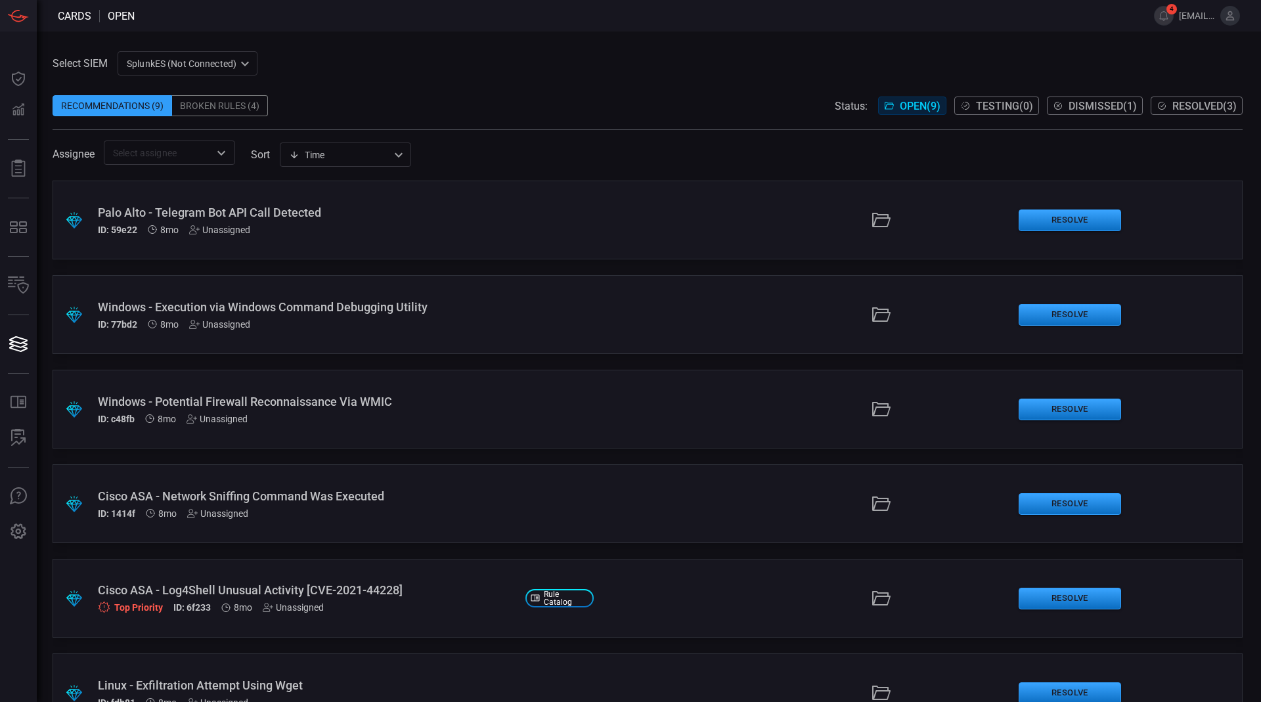
click at [133, 62] on div "SplunkES (Not Connected) 6db9f04e-5835-43fe-a495-9065afc2cef4 ​" at bounding box center [188, 63] width 140 height 24
click at [158, 108] on div "GoogleChronicle" at bounding box center [163, 113] width 68 height 14
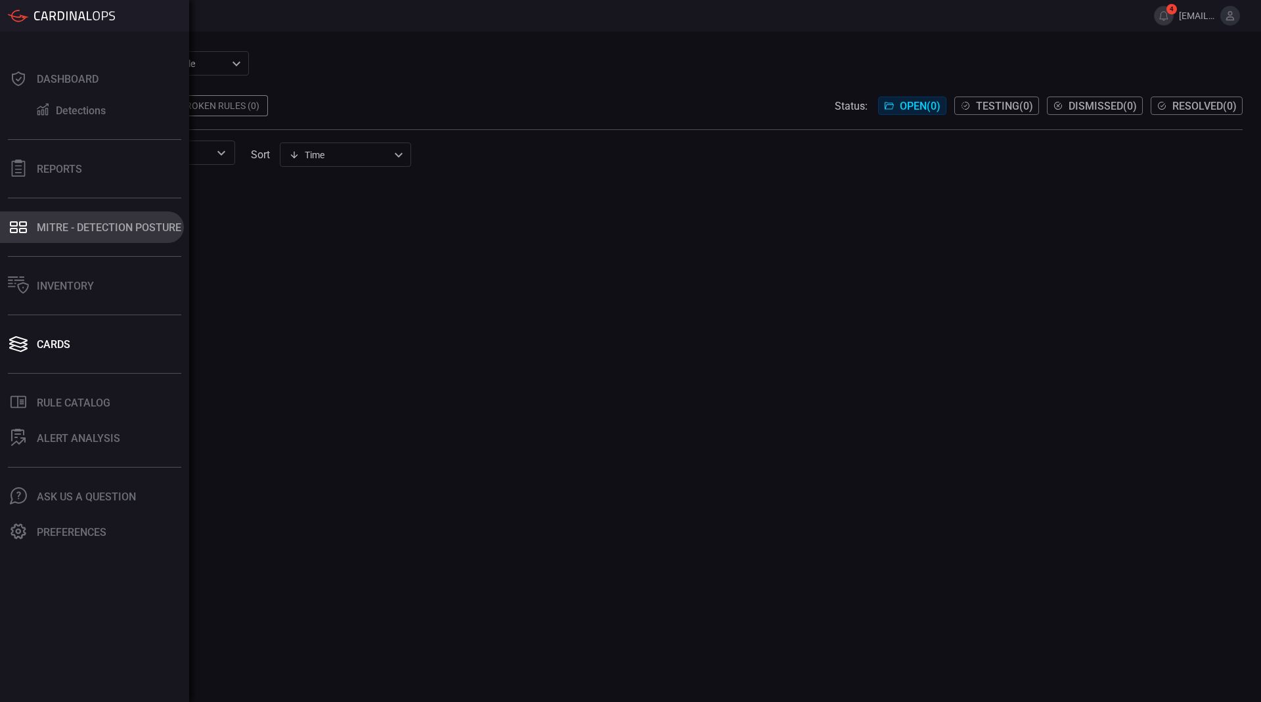
click at [47, 227] on div "MITRE - Detection Posture" at bounding box center [109, 227] width 144 height 12
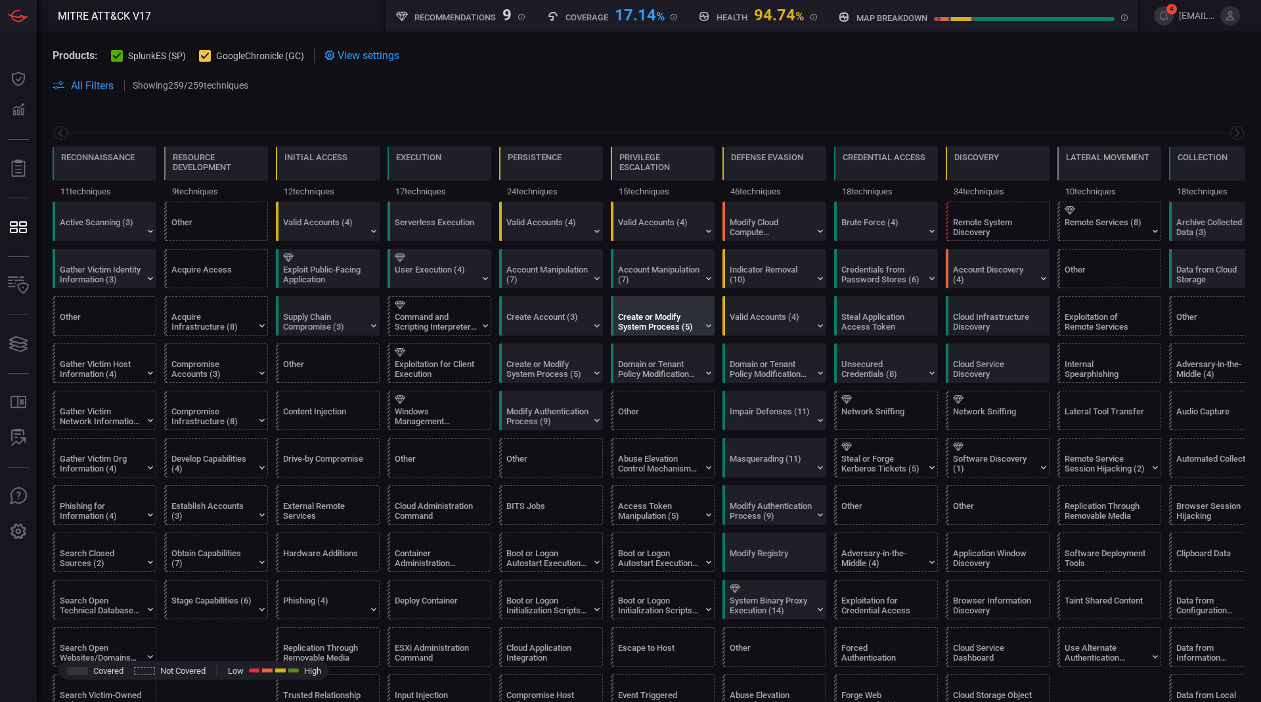
scroll to position [0, 172]
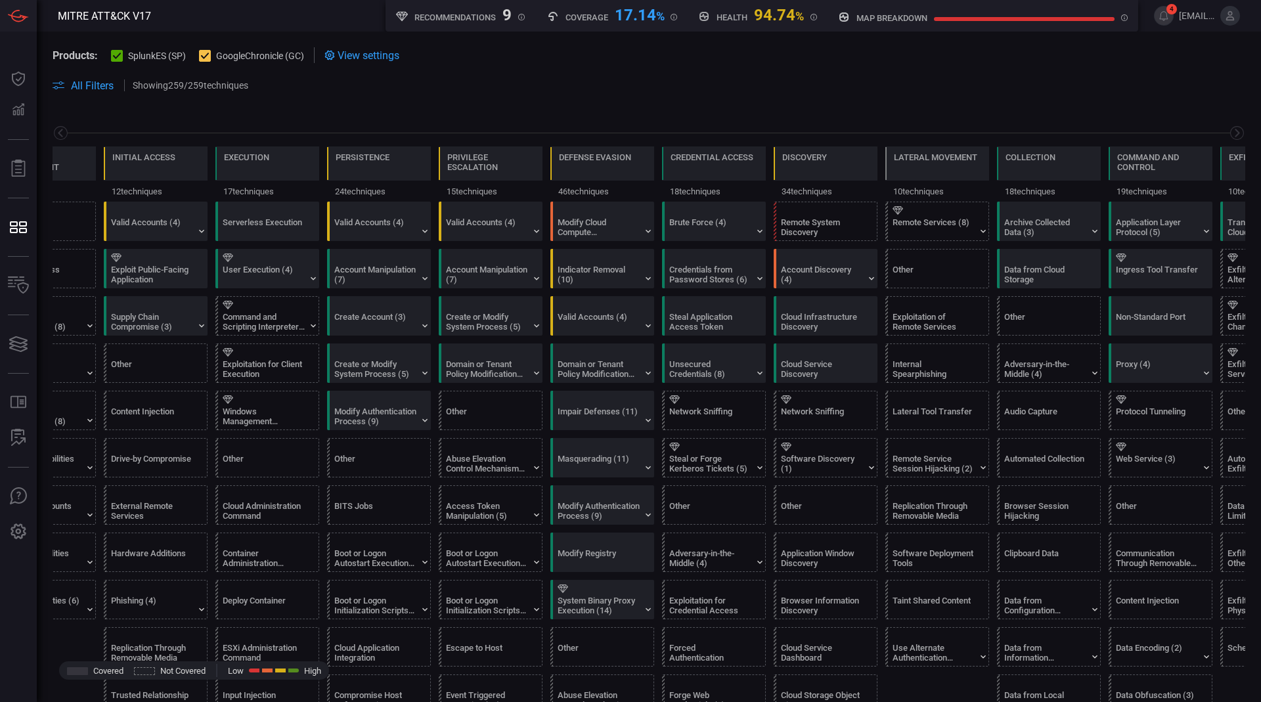
click at [156, 59] on span "SplunkES (SP)" at bounding box center [157, 56] width 58 height 11
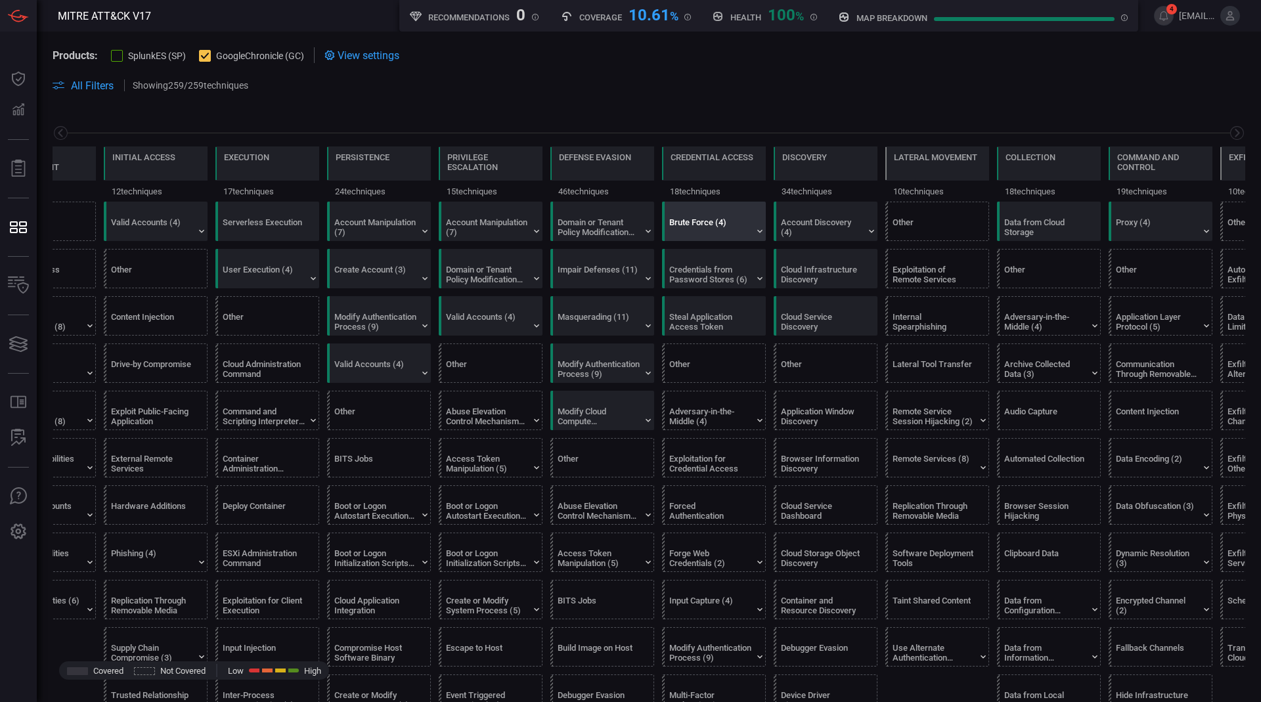
click at [733, 234] on div "Brute Force (4)" at bounding box center [710, 227] width 82 height 20
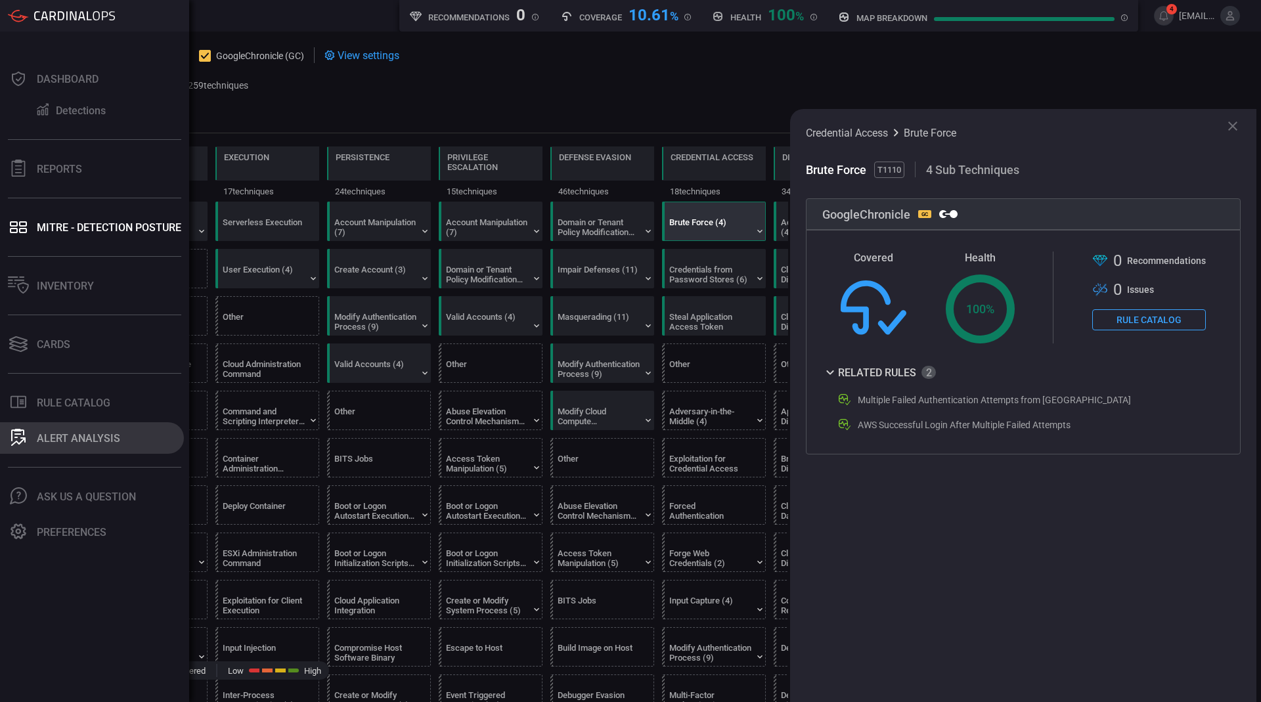
click at [67, 449] on button "ALERT ANALYSIS" at bounding box center [92, 438] width 184 height 32
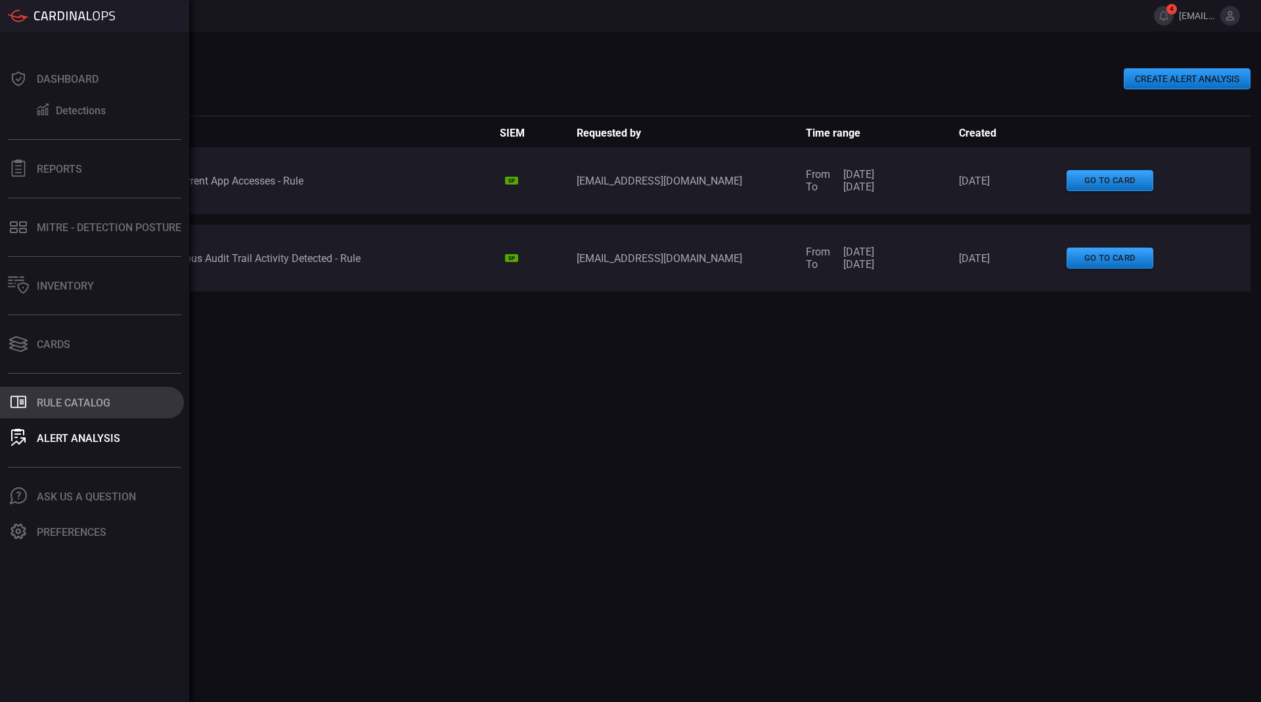
click at [47, 411] on button ".st0_rule_catalog_icon{fill: currentColor;} Rule Catalog" at bounding box center [92, 403] width 184 height 32
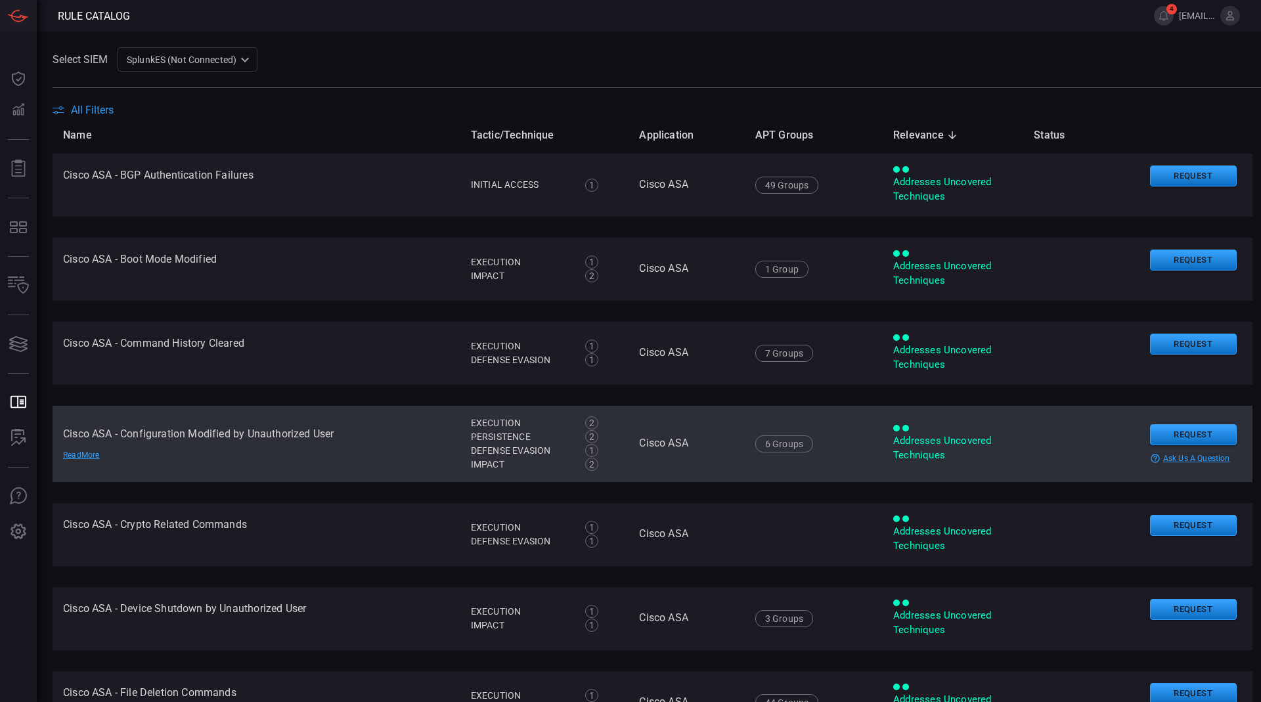
type button "/rule-catalog"
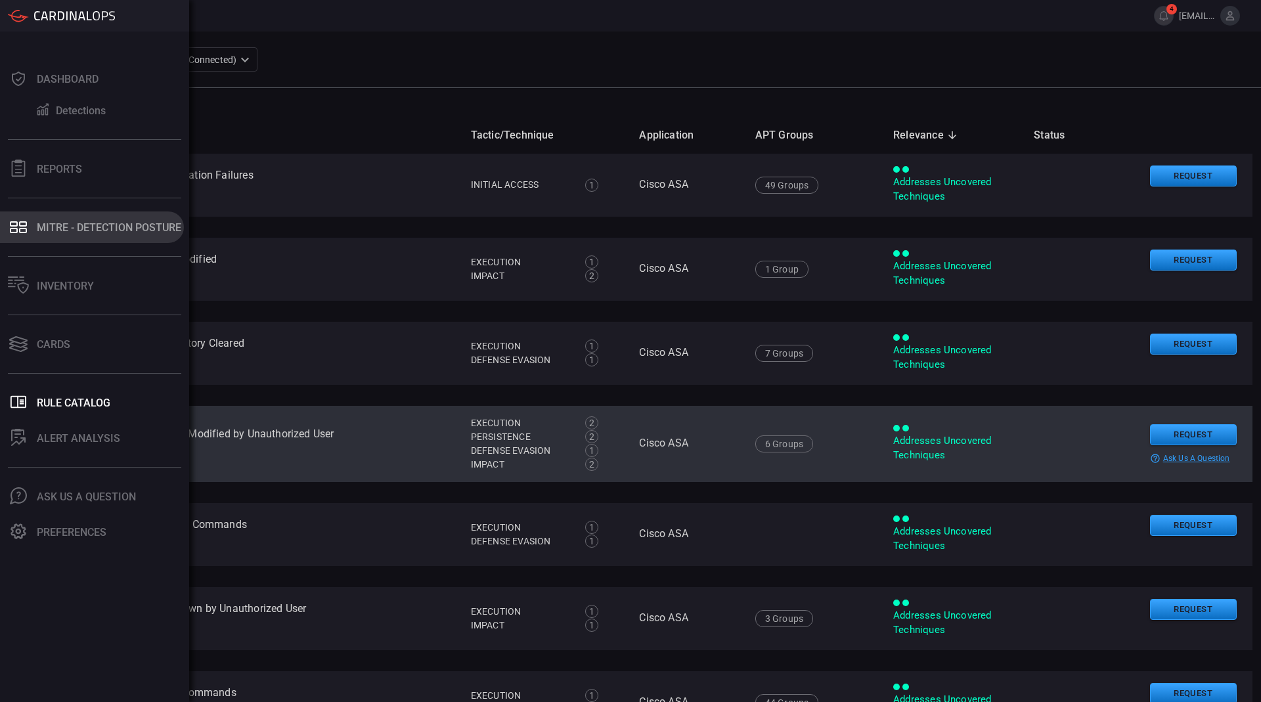
click at [10, 227] on icon at bounding box center [18, 227] width 21 height 18
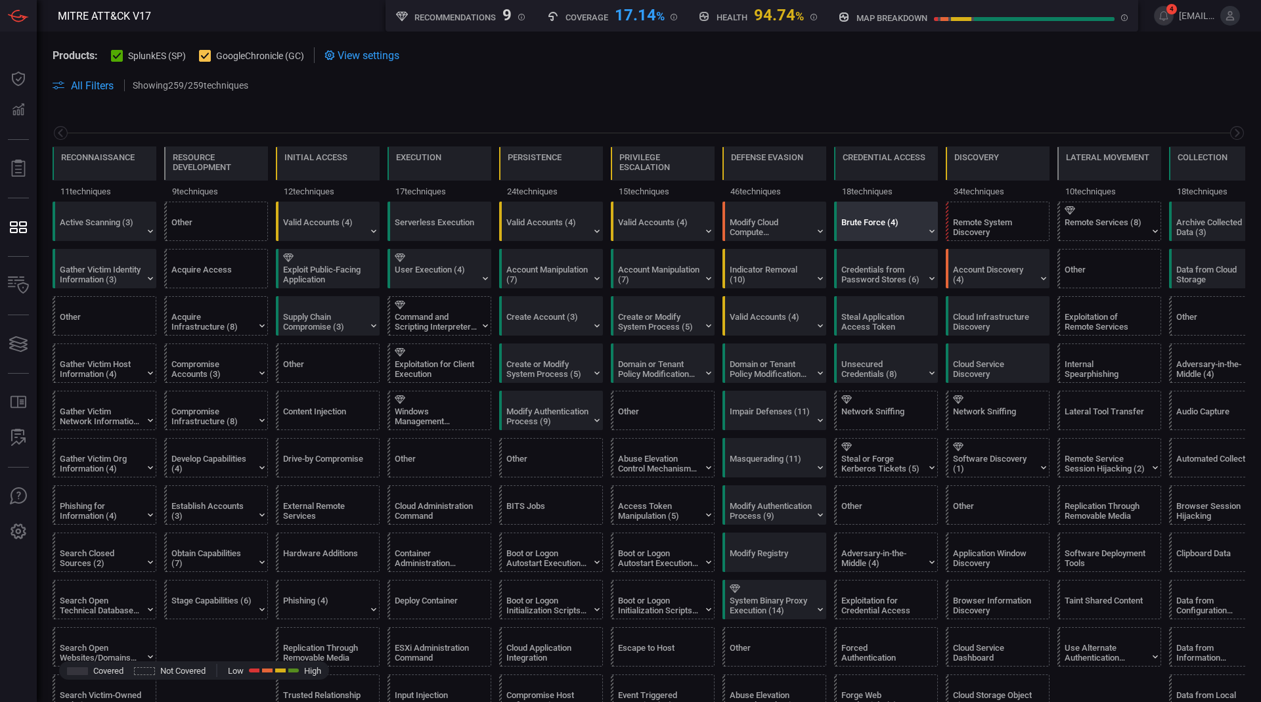
scroll to position [0, 172]
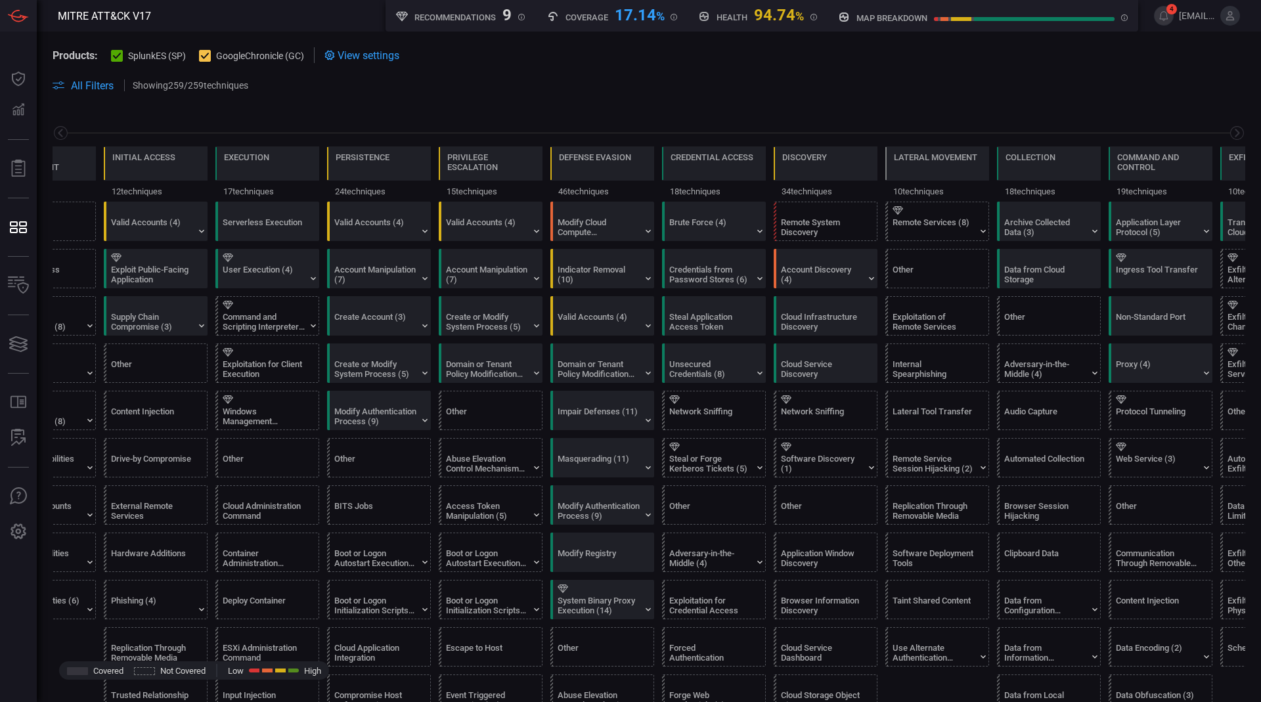
click at [174, 56] on span "SplunkES (SP)" at bounding box center [157, 56] width 58 height 11
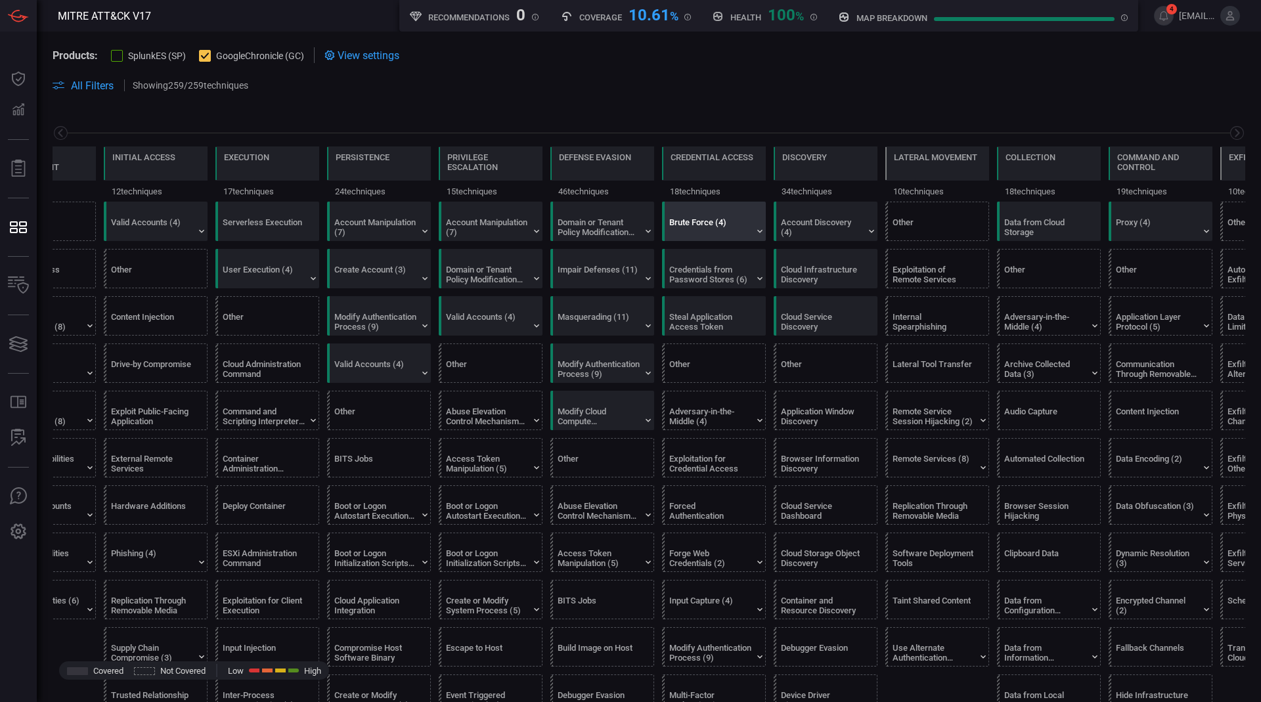
click at [690, 227] on div "Brute Force (4)" at bounding box center [710, 227] width 82 height 20
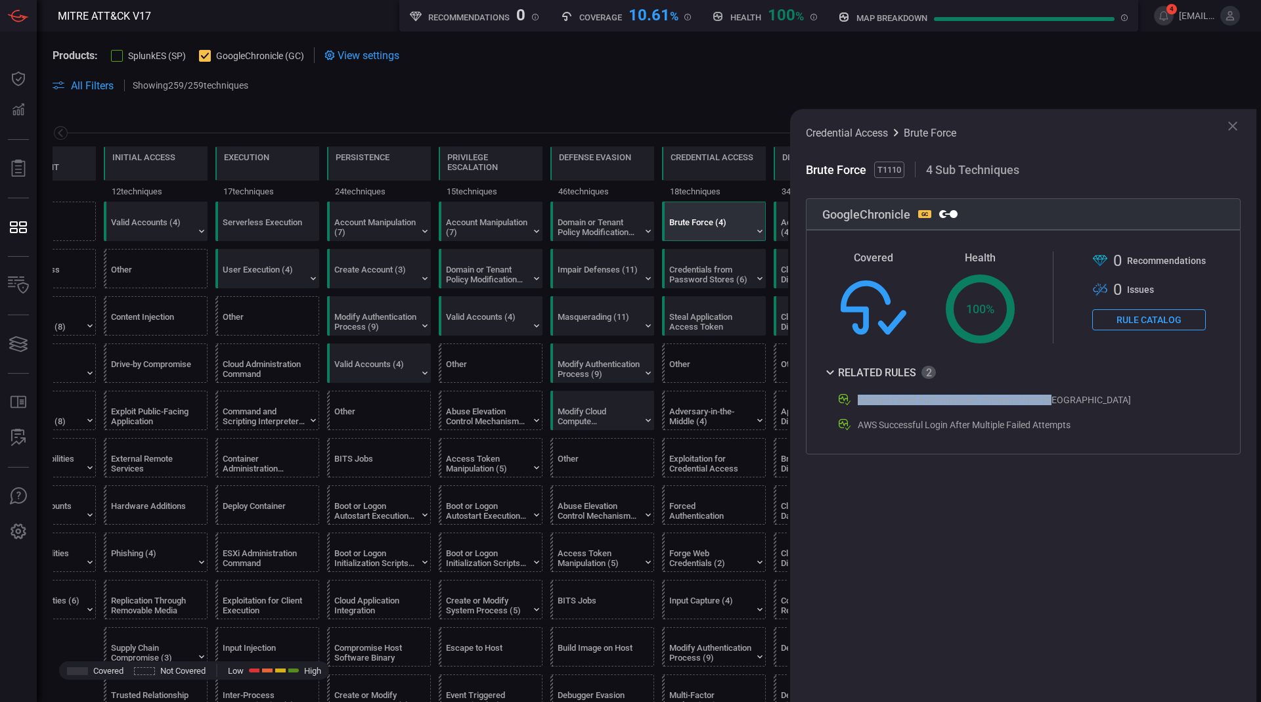
drag, startPoint x: 1042, startPoint y: 403, endPoint x: 861, endPoint y: 404, distance: 180.6
click at [861, 404] on div "Multiple Failed Authentication Attempts from IP" at bounding box center [1020, 400] width 366 height 16
copy div "Multiple Failed Authentication Attempts from IP"
drag, startPoint x: 1097, startPoint y: 422, endPoint x: 860, endPoint y: 424, distance: 237.1
click at [860, 424] on div "AWS Successful Login After Multiple Failed Attempts" at bounding box center [1020, 425] width 366 height 16
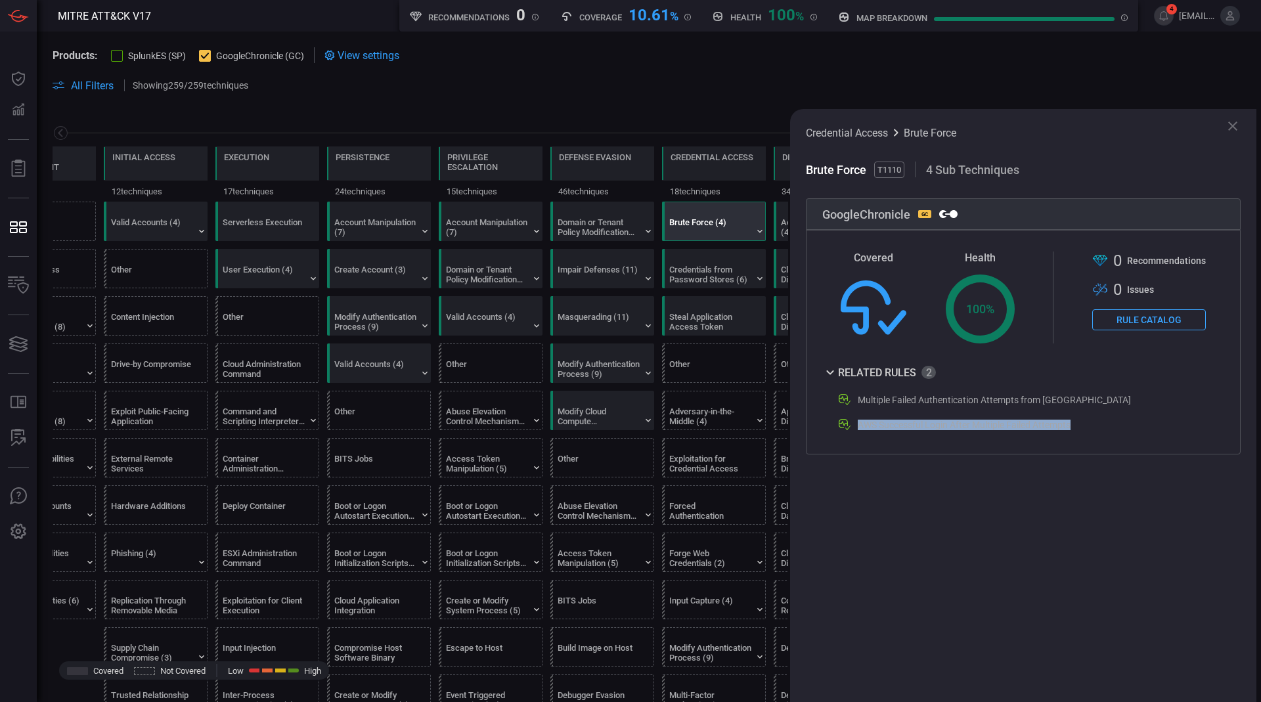
copy div "AWS Successful Login After Multiple Failed Attempts"
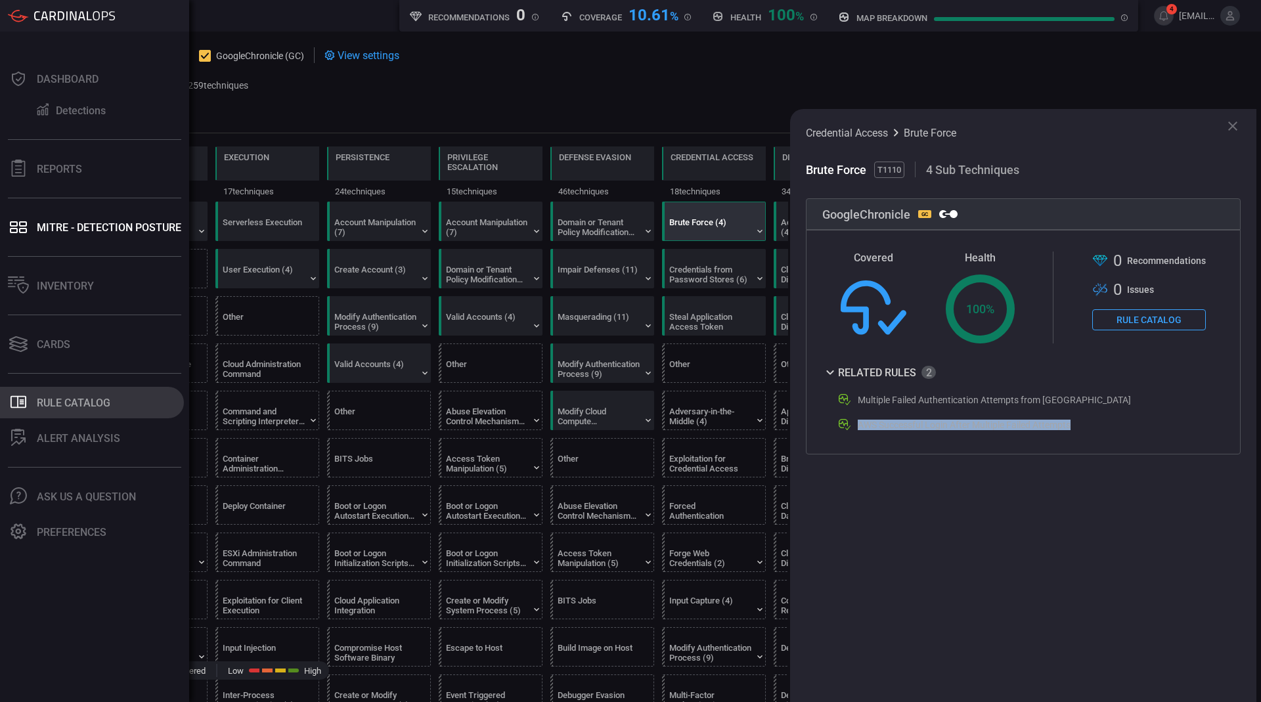
click at [20, 399] on icon ".st0_rule_catalog_icon{fill: currentColor;}" at bounding box center [18, 401] width 17 height 17
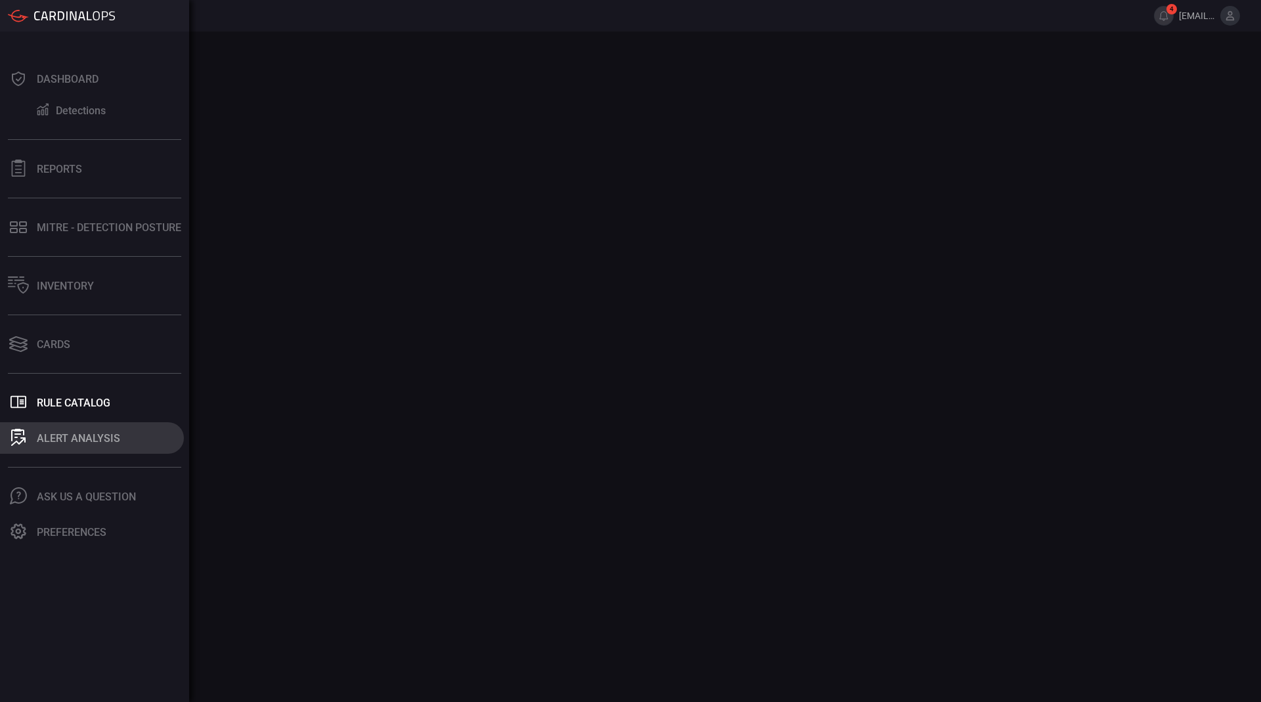
click at [23, 432] on icon at bounding box center [17, 435] width 13 height 12
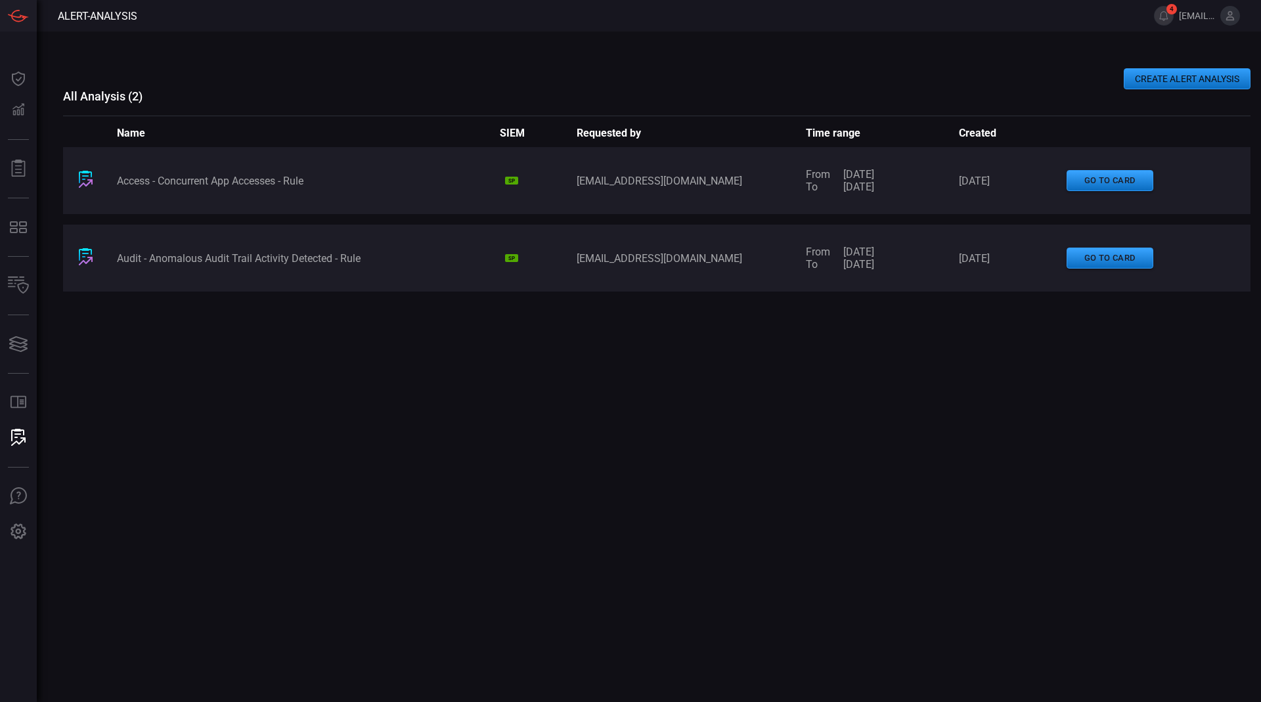
click at [1190, 81] on button "CREATE ALERT ANALYSIS" at bounding box center [1187, 78] width 127 height 21
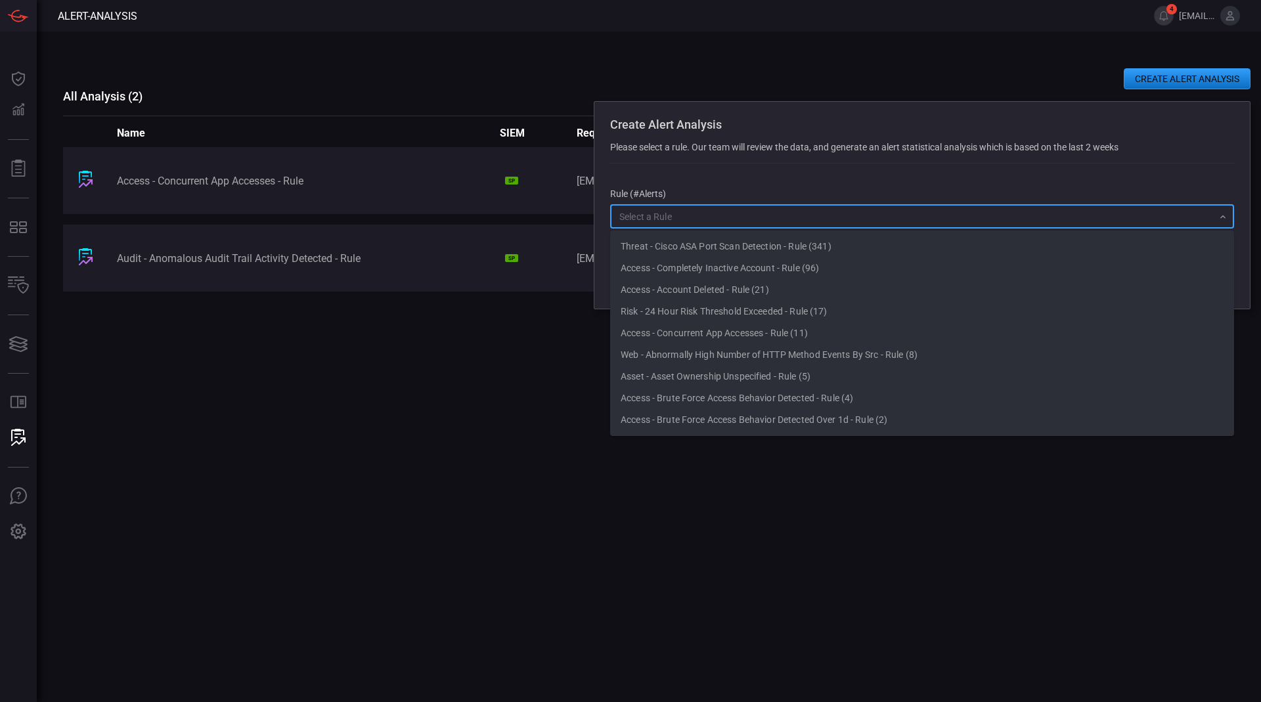
click at [881, 218] on input "text" at bounding box center [911, 216] width 594 height 16
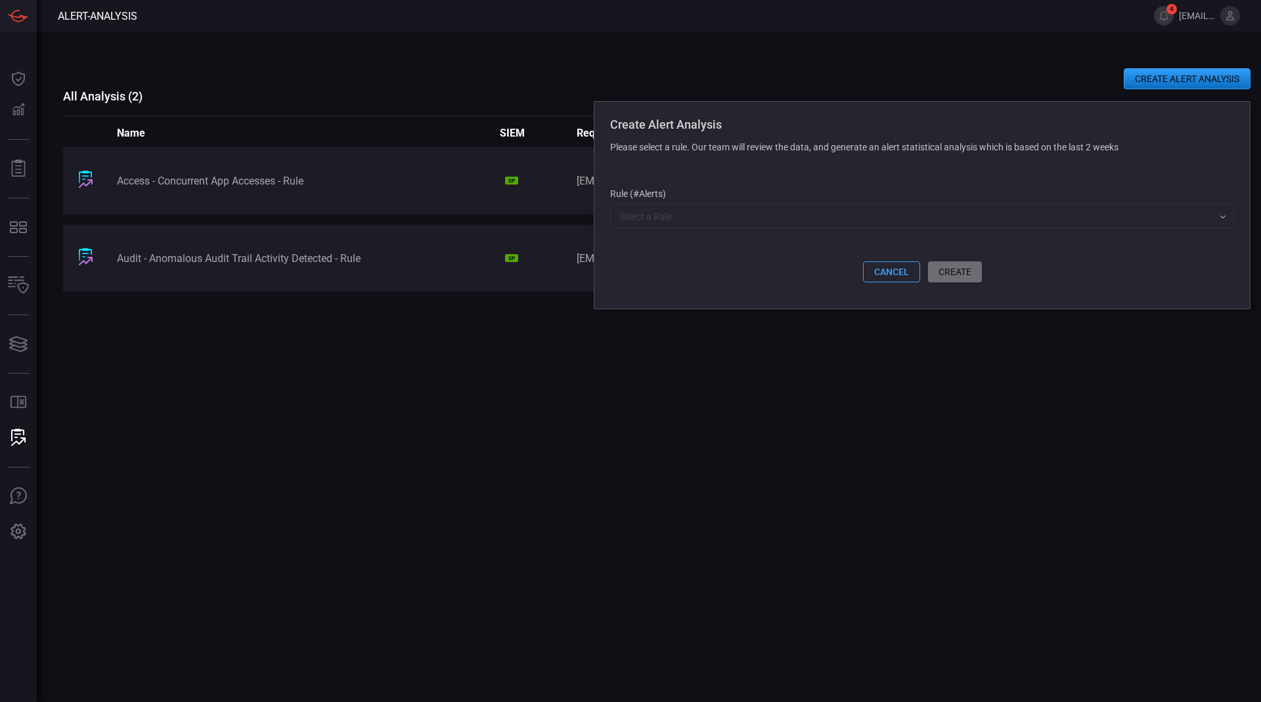
click at [516, 344] on div "Access - Concurrent App Accesses - Rule SP yuto.oishi@scsksecurity.co.jp From 0…" at bounding box center [656, 379] width 1187 height 464
click at [877, 269] on button "cancel" at bounding box center [891, 271] width 57 height 21
